Goal: Information Seeking & Learning: Learn about a topic

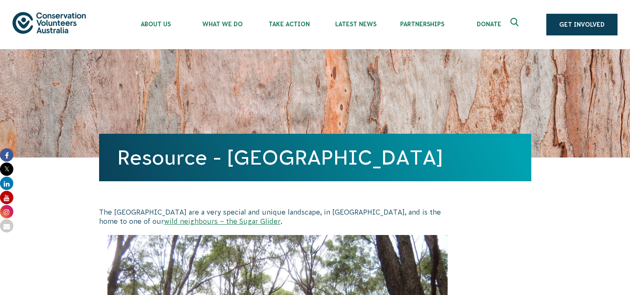
scroll to position [292, 0]
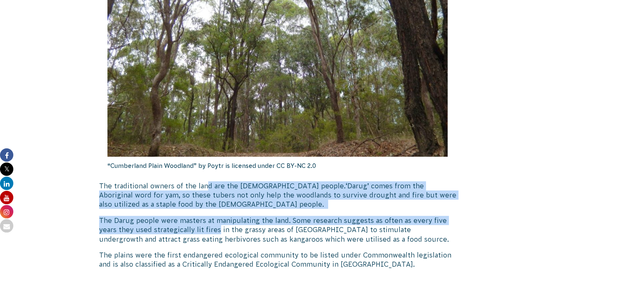
drag, startPoint x: 209, startPoint y: 194, endPoint x: 217, endPoint y: 232, distance: 37.7
click at [217, 232] on span "The Darug people were masters at manipulating the land. Some research suggests …" at bounding box center [274, 230] width 350 height 26
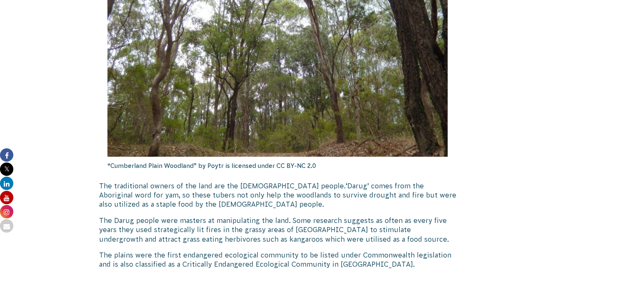
click at [168, 238] on span "The Darug people were masters at manipulating the land. Some research suggests …" at bounding box center [274, 230] width 350 height 26
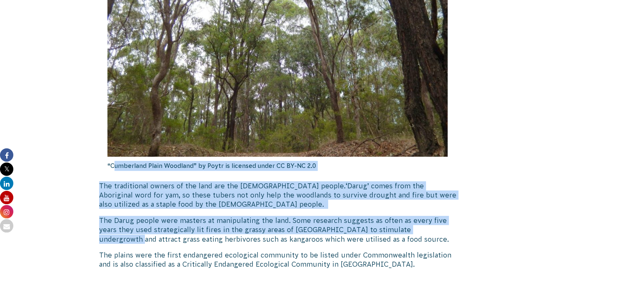
drag, startPoint x: 168, startPoint y: 238, endPoint x: 114, endPoint y: 177, distance: 81.7
drag, startPoint x: 114, startPoint y: 177, endPoint x: 147, endPoint y: 197, distance: 38.3
click at [114, 177] on div "“Cumberland Plain Woodland” by Poytr is licensed under CC BY-NC 2.0" at bounding box center [277, 60] width 343 height 238
click at [184, 217] on span "The Darug people were masters at manipulating the land. Some research suggests …" at bounding box center [274, 230] width 350 height 26
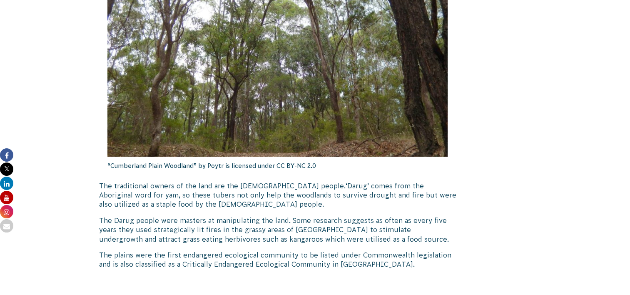
click at [174, 227] on span "The Darug people were masters at manipulating the land. Some research suggests …" at bounding box center [274, 230] width 350 height 26
drag, startPoint x: 409, startPoint y: 234, endPoint x: 471, endPoint y: 234, distance: 62.1
drag, startPoint x: 471, startPoint y: 234, endPoint x: 453, endPoint y: 235, distance: 17.5
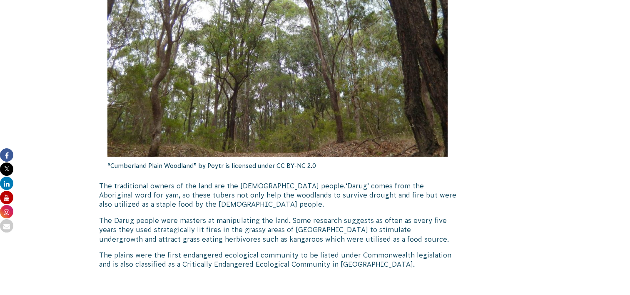
click at [163, 238] on span "The Darug people were masters at manipulating the land. Some research suggests …" at bounding box center [274, 230] width 350 height 26
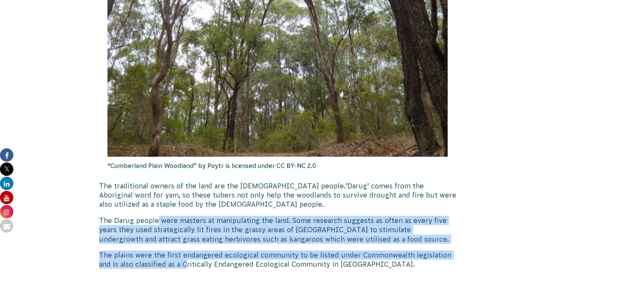
drag, startPoint x: 155, startPoint y: 218, endPoint x: 172, endPoint y: 263, distance: 48.4
click at [172, 263] on span "The plains were the first endangered ecological community to be listed under Co…" at bounding box center [275, 259] width 352 height 17
click at [100, 265] on span "The plains were the first endangered ecological community to be listed under Co…" at bounding box center [275, 259] width 352 height 17
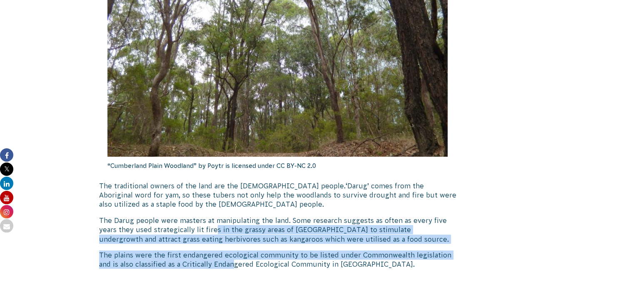
drag, startPoint x: 220, startPoint y: 243, endPoint x: 212, endPoint y: 226, distance: 19.0
click at [212, 226] on p "The Darug people were masters at manipulating the land. Some research suggests …" at bounding box center [277, 230] width 357 height 28
click at [192, 236] on span "The Darug people were masters at manipulating the land. Some research suggests …" at bounding box center [274, 230] width 350 height 26
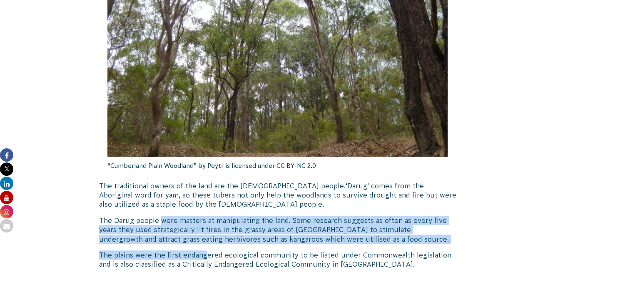
drag, startPoint x: 158, startPoint y: 222, endPoint x: 204, endPoint y: 253, distance: 55.6
click at [204, 253] on span "The plains were the first endangered ecological community to be listed under Co…" at bounding box center [275, 259] width 352 height 17
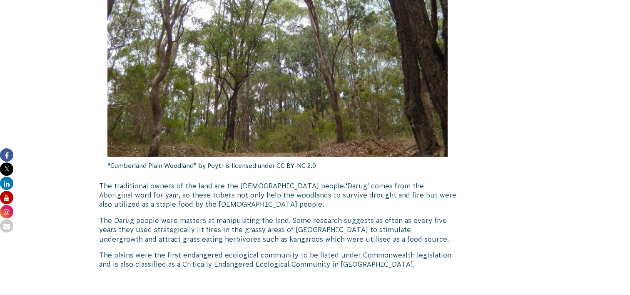
click at [194, 265] on span "The plains were the first endangered ecological community to be listed under Co…" at bounding box center [275, 259] width 352 height 17
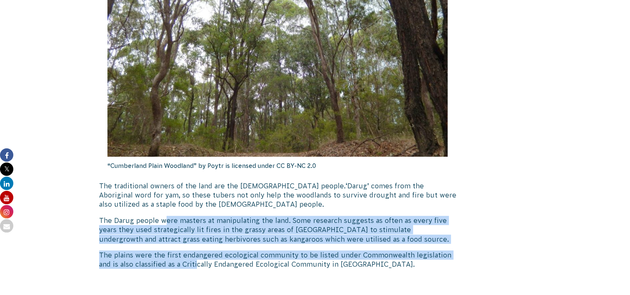
drag, startPoint x: 194, startPoint y: 265, endPoint x: 162, endPoint y: 219, distance: 56.5
click at [162, 219] on span "The Darug people were masters at manipulating the land. Some research suggests …" at bounding box center [274, 230] width 350 height 26
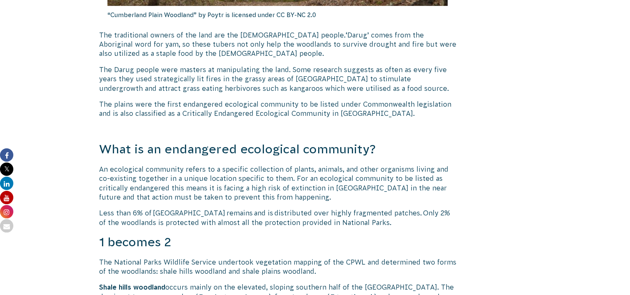
scroll to position [500, 0]
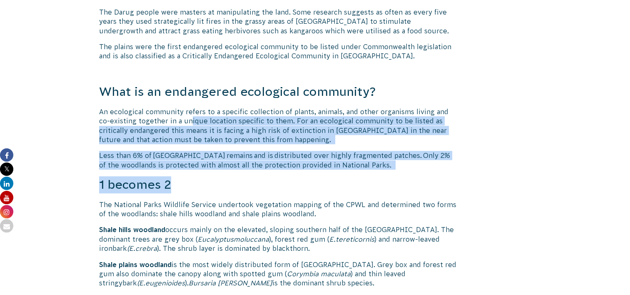
drag, startPoint x: 173, startPoint y: 125, endPoint x: 361, endPoint y: 177, distance: 194.8
click at [361, 177] on h3 "1 becomes 2" at bounding box center [277, 184] width 357 height 17
click at [196, 177] on h3 "1 becomes 2" at bounding box center [277, 184] width 357 height 17
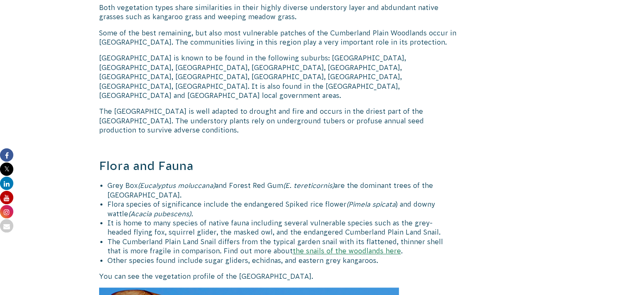
scroll to position [875, 0]
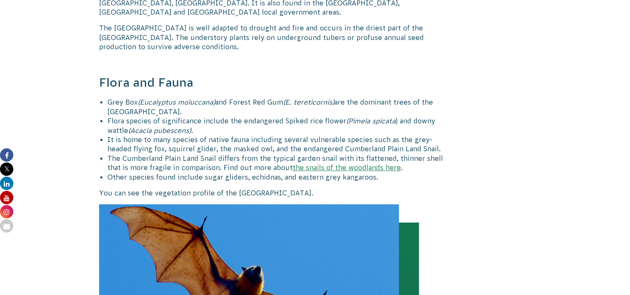
click at [465, 151] on div "The [GEOGRAPHIC_DATA] are a very special and unique landscape, in [GEOGRAPHIC_D…" at bounding box center [315, 198] width 450 height 1730
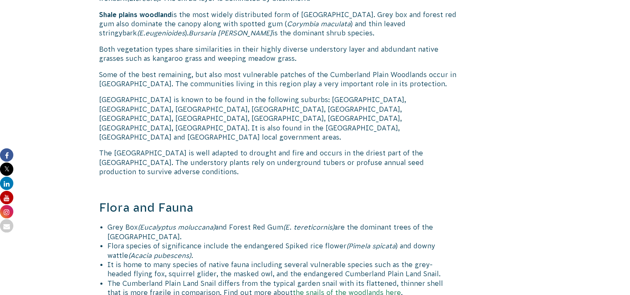
scroll to position [375, 0]
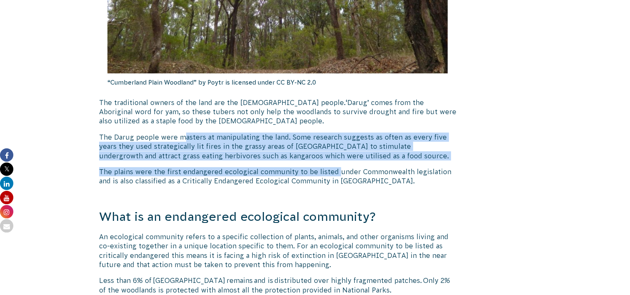
drag, startPoint x: 192, startPoint y: 132, endPoint x: 333, endPoint y: 162, distance: 144.8
drag, startPoint x: 333, startPoint y: 162, endPoint x: 327, endPoint y: 165, distance: 6.3
click at [239, 199] on p at bounding box center [277, 196] width 357 height 9
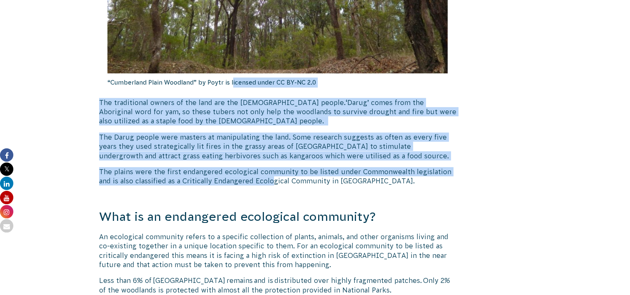
drag, startPoint x: 254, startPoint y: 169, endPoint x: 230, endPoint y: 92, distance: 80.7
click at [242, 104] on span "The traditional owners of the land are the [DEMOGRAPHIC_DATA] people." at bounding box center [222, 102] width 247 height 7
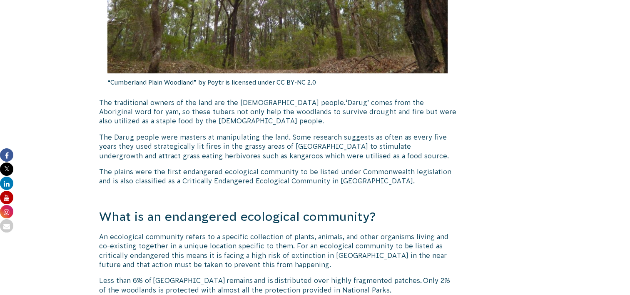
drag, startPoint x: 138, startPoint y: 90, endPoint x: 141, endPoint y: 99, distance: 9.2
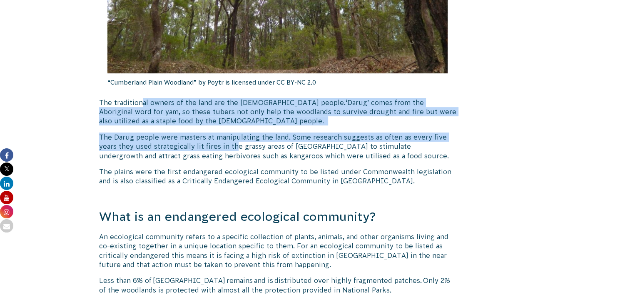
drag, startPoint x: 146, startPoint y: 108, endPoint x: 236, endPoint y: 150, distance: 99.3
click at [236, 150] on p "The Darug people were masters at manipulating the land. Some research suggests …" at bounding box center [277, 146] width 357 height 28
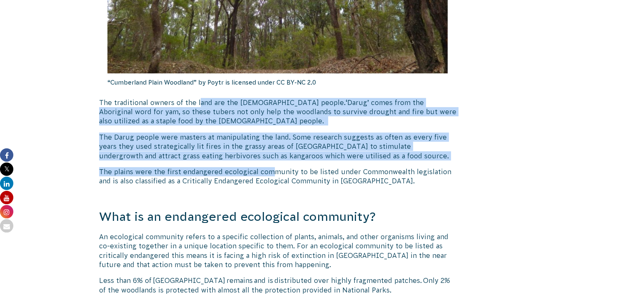
drag, startPoint x: 268, startPoint y: 167, endPoint x: 197, endPoint y: 100, distance: 97.5
click at [197, 100] on span "The traditional owners of the land are the [DEMOGRAPHIC_DATA] people." at bounding box center [222, 102] width 247 height 7
click at [170, 120] on p "The traditional owners of the land are the [DEMOGRAPHIC_DATA] people. ‘Darug’ c…" at bounding box center [277, 112] width 357 height 28
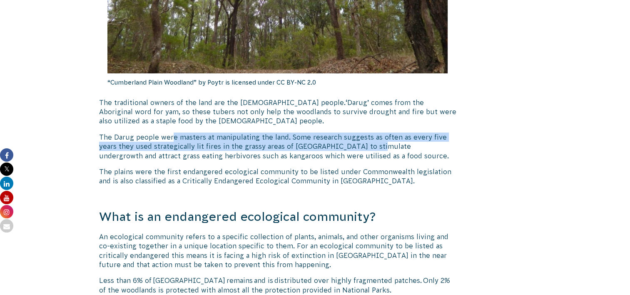
drag, startPoint x: 172, startPoint y: 140, endPoint x: 380, endPoint y: 150, distance: 208.0
click at [380, 150] on p "The Darug people were masters at manipulating the land. Some research suggests …" at bounding box center [277, 146] width 357 height 28
click at [380, 150] on span "The Darug people were masters at manipulating the land. Some research suggests …" at bounding box center [274, 146] width 350 height 26
click at [287, 150] on p "The Darug people were masters at manipulating the land. Some research suggests …" at bounding box center [277, 146] width 357 height 28
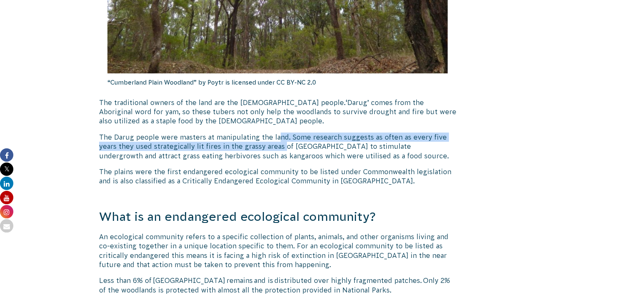
drag, startPoint x: 284, startPoint y: 150, endPoint x: 275, endPoint y: 133, distance: 19.0
click at [275, 133] on p "The Darug people were masters at manipulating the land. Some research suggests …" at bounding box center [277, 146] width 357 height 28
click at [275, 133] on span "The Darug people were masters at manipulating the land. Some research suggests …" at bounding box center [274, 146] width 350 height 26
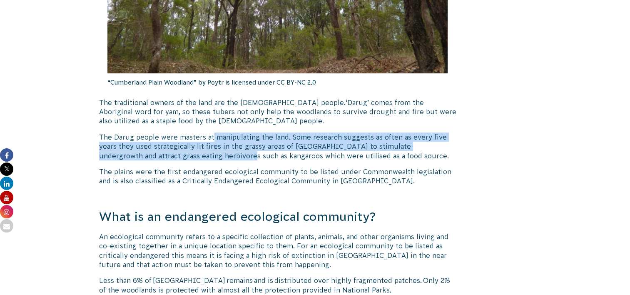
drag, startPoint x: 212, startPoint y: 141, endPoint x: 223, endPoint y: 156, distance: 18.7
click at [223, 156] on p "The Darug people were masters at manipulating the land. Some research suggests …" at bounding box center [277, 146] width 357 height 28
click at [223, 156] on span "The Darug people were masters at manipulating the land. Some research suggests …" at bounding box center [274, 146] width 350 height 26
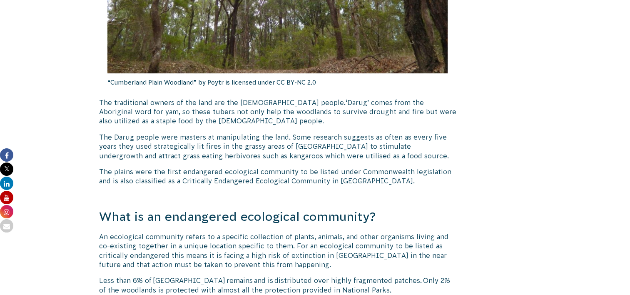
click at [322, 153] on span "The Darug people were masters at manipulating the land. Some research suggests …" at bounding box center [274, 146] width 350 height 26
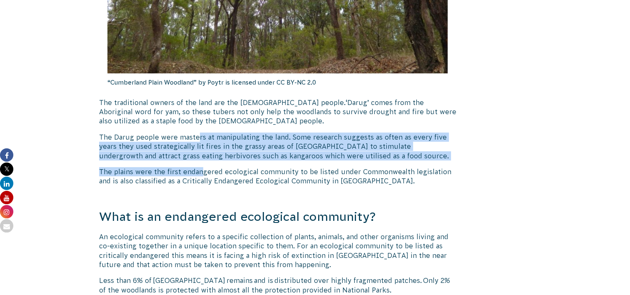
drag, startPoint x: 202, startPoint y: 165, endPoint x: 197, endPoint y: 139, distance: 27.2
drag, startPoint x: 197, startPoint y: 139, endPoint x: 289, endPoint y: 167, distance: 96.7
click at [197, 139] on span "The Darug people were masters at manipulating the land. Some research suggests …" at bounding box center [274, 146] width 350 height 26
click at [413, 197] on p at bounding box center [277, 196] width 357 height 9
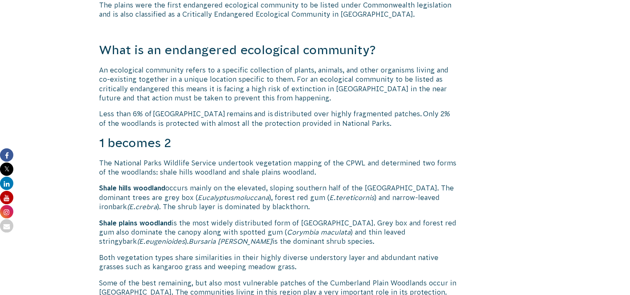
scroll to position [833, 0]
